Goal: Task Accomplishment & Management: Manage account settings

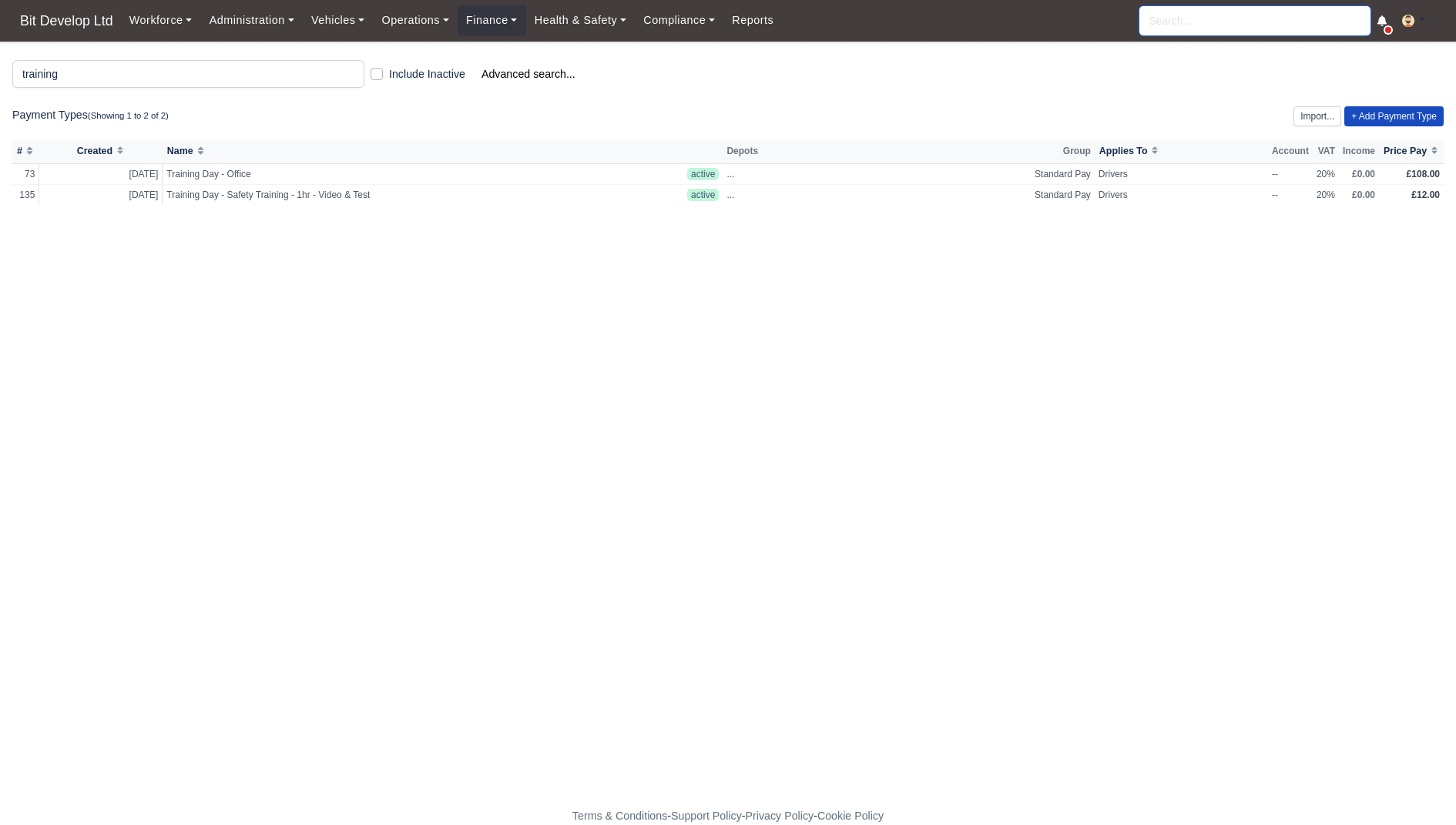
click at [1212, 17] on input "search" at bounding box center [1254, 21] width 231 height 30
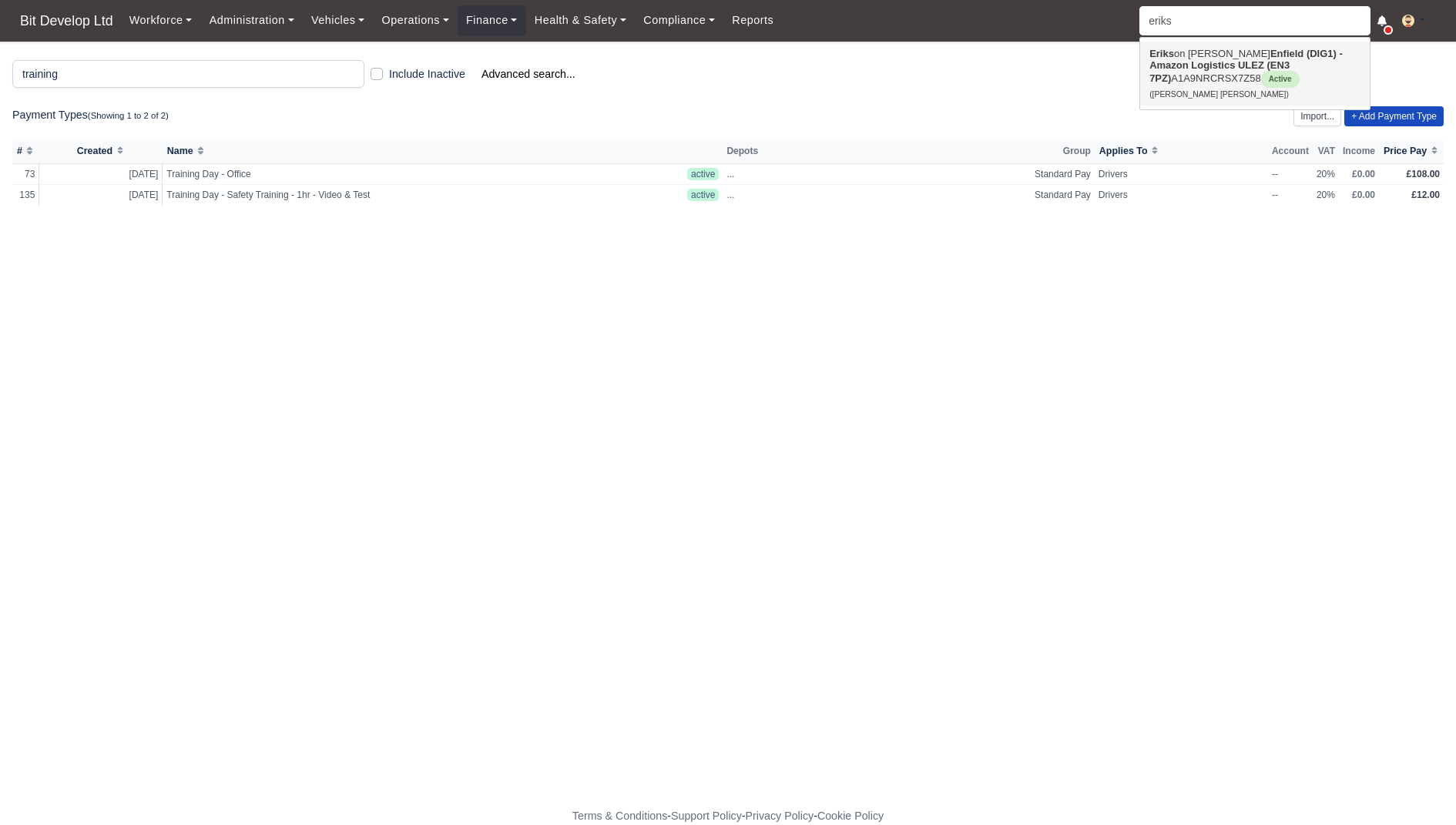
click at [1216, 59] on link "Eriks on Francisco Afonso Enfield (DIG1) - Amazon Logistics ULEZ (EN3 7PZ) A1A9…" at bounding box center [1254, 73] width 229 height 64
type input "[PERSON_NAME] [PERSON_NAME]"
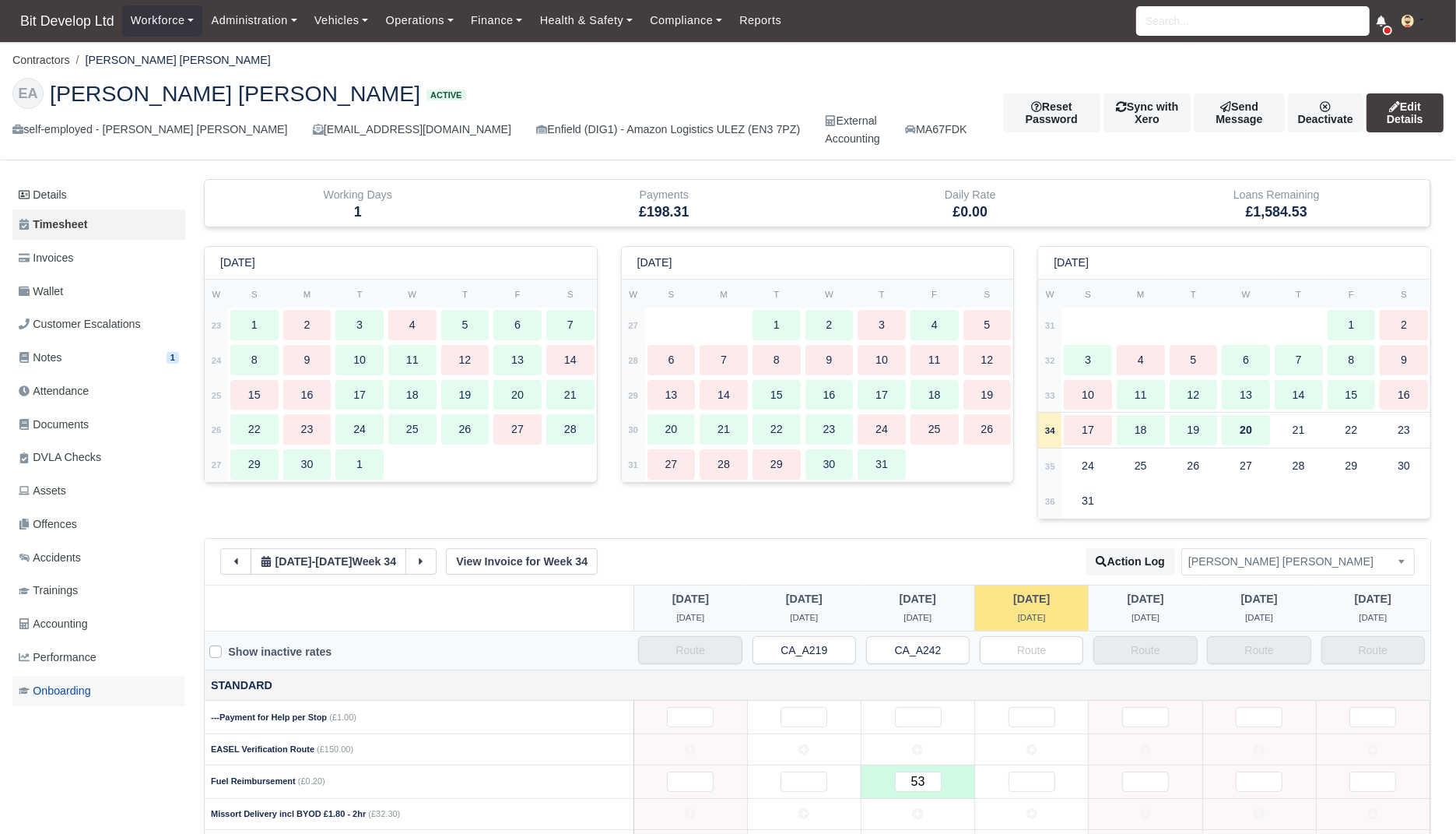
click at [106, 680] on link "Onboarding" at bounding box center [99, 690] width 173 height 30
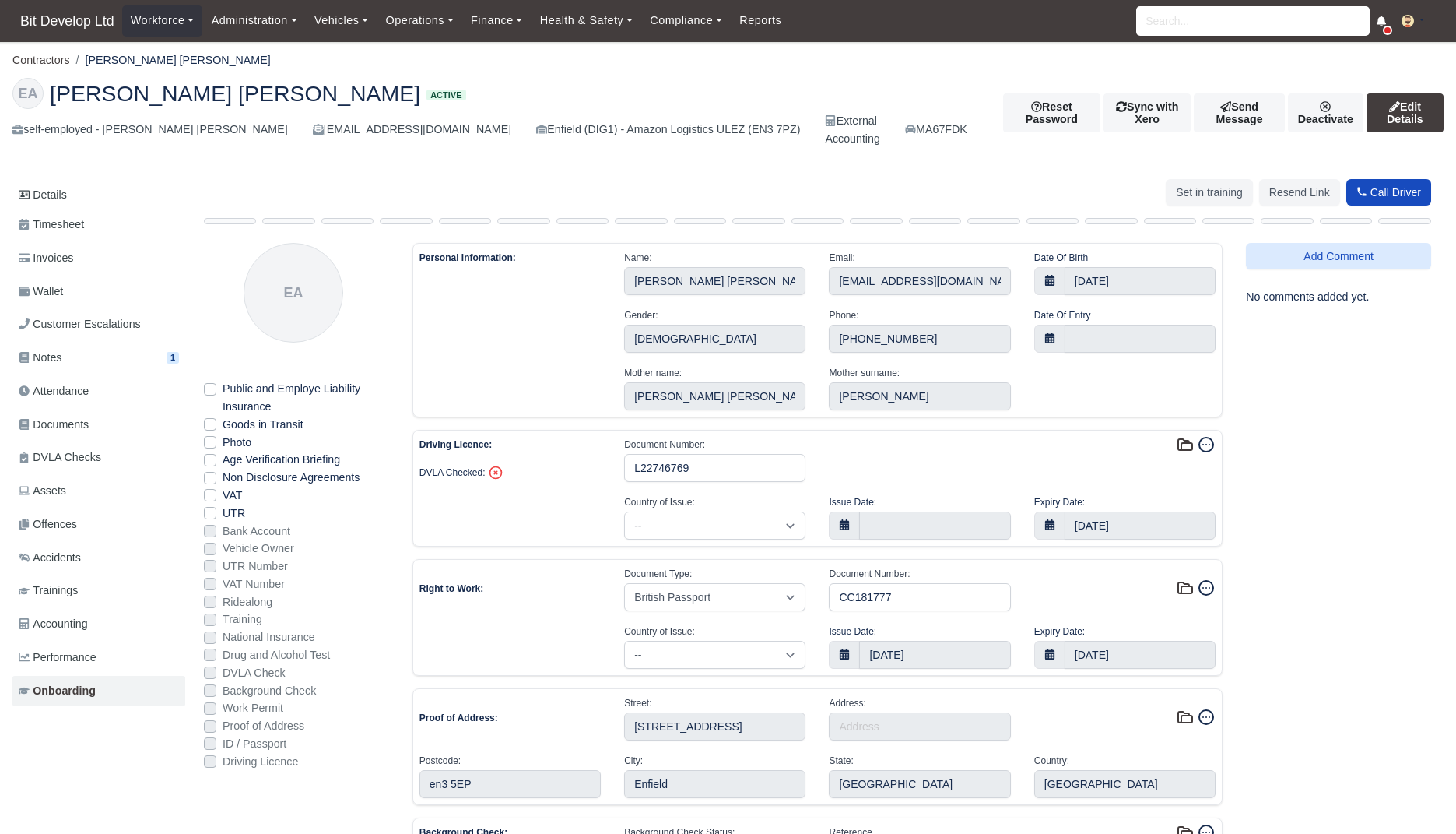
select select "[GEOGRAPHIC_DATA]"
select select "british-passport"
select select "[GEOGRAPHIC_DATA]"
click at [111, 616] on link "Accounting" at bounding box center [99, 624] width 173 height 30
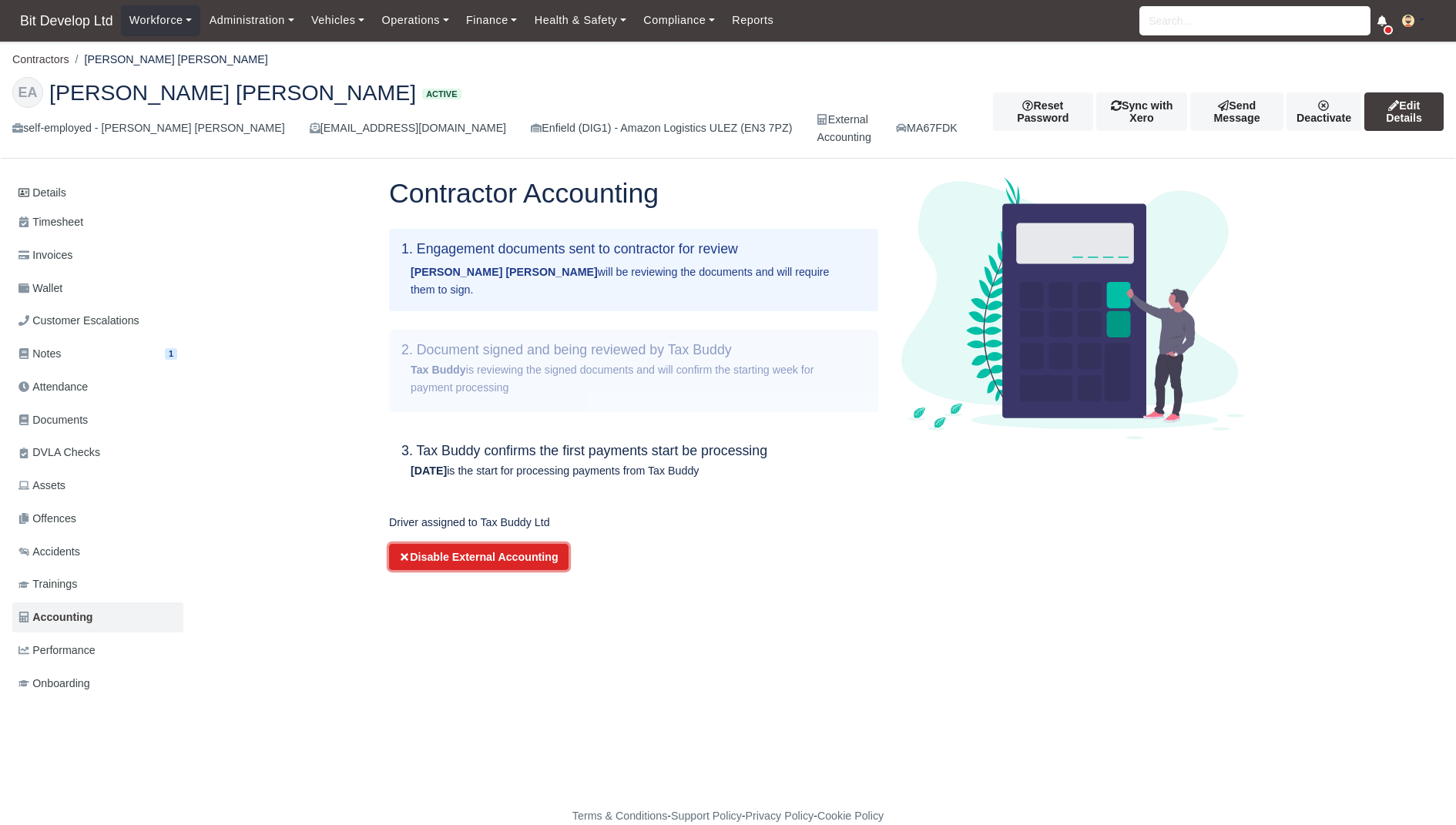
click at [505, 558] on button "Disable External Accounting" at bounding box center [478, 557] width 179 height 26
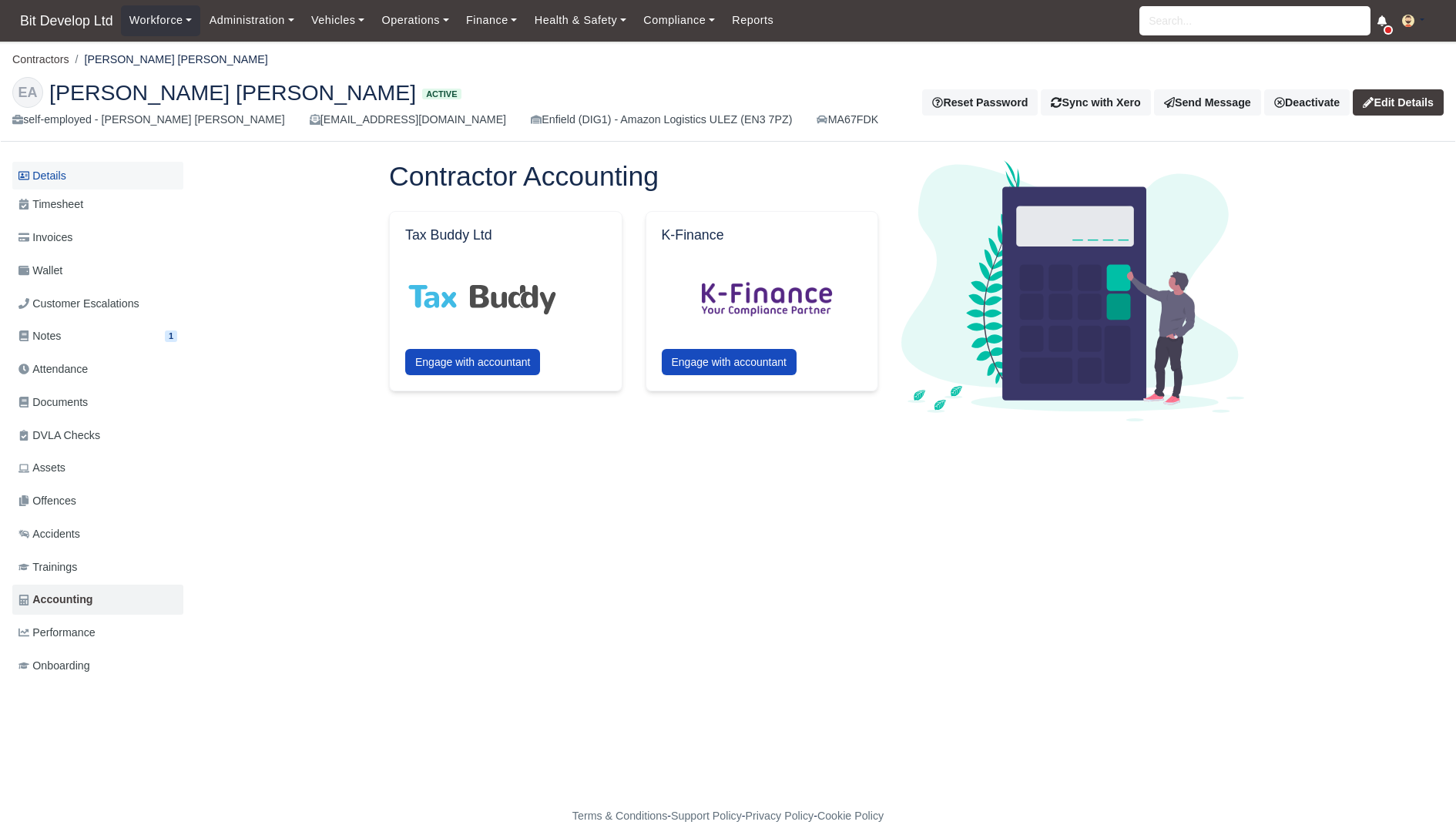
click at [52, 184] on link "Details" at bounding box center [98, 176] width 171 height 29
